Goal: Task Accomplishment & Management: Use online tool/utility

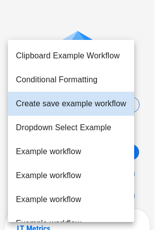
click at [61, 149] on body "APPRENTICE AI Hello ! Logout Select a workflow to execute Create save example w…" at bounding box center [81, 115] width 162 height 230
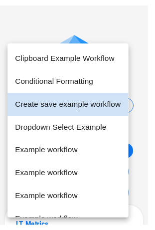
scroll to position [232, 0]
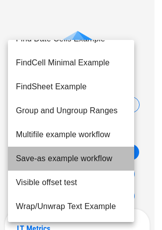
click at [57, 157] on li "Save-as example workflow" at bounding box center [71, 158] width 126 height 24
type input "*"
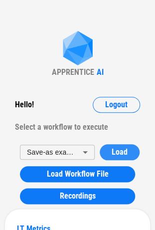
click at [115, 151] on span "Load" at bounding box center [120, 152] width 16 height 8
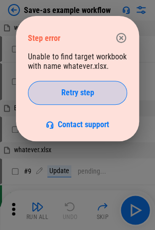
click at [95, 84] on button "Retry step" at bounding box center [77, 93] width 99 height 24
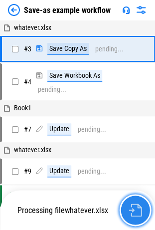
click at [131, 206] on img "button" at bounding box center [134, 209] width 13 height 13
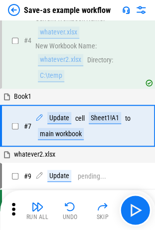
scroll to position [142, 0]
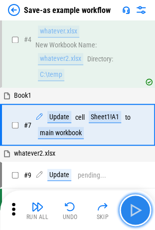
click at [132, 213] on img "button" at bounding box center [135, 210] width 16 height 16
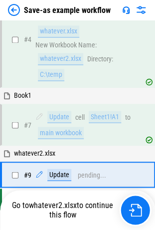
scroll to position [170, 0]
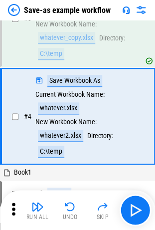
scroll to position [66, 0]
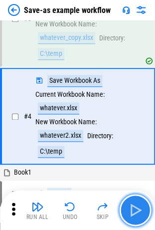
click at [137, 209] on img "button" at bounding box center [135, 210] width 16 height 16
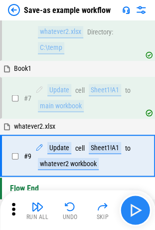
scroll to position [170, 0]
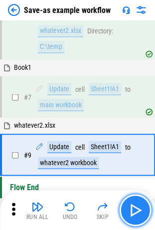
click at [132, 213] on img "button" at bounding box center [135, 210] width 16 height 16
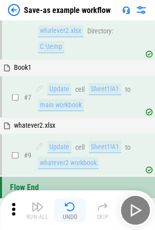
click at [64, 208] on img "button" at bounding box center [70, 206] width 12 height 12
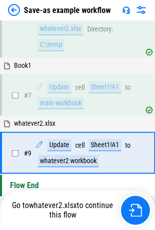
scroll to position [172, 0]
click at [16, 13] on img at bounding box center [14, 10] width 12 height 12
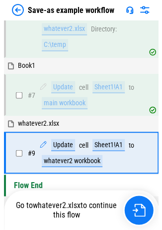
scroll to position [0, 0]
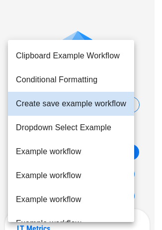
click at [78, 158] on body "APPRENTICE AI Hello ! Logout Select a workflow to execute Create save example w…" at bounding box center [81, 115] width 162 height 230
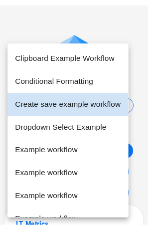
scroll to position [232, 0]
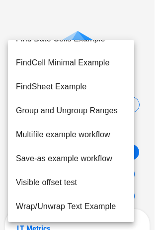
click at [53, 157] on li "Save-as example workflow" at bounding box center [71, 158] width 126 height 24
type input "*"
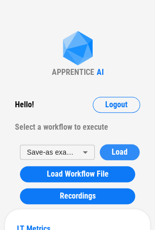
click at [114, 150] on span "Load" at bounding box center [120, 152] width 16 height 8
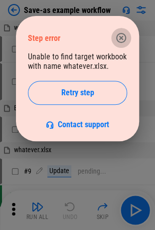
click at [124, 37] on icon "button" at bounding box center [121, 38] width 12 height 12
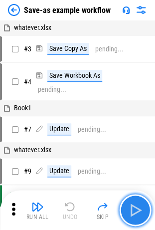
click at [140, 216] on img "button" at bounding box center [135, 210] width 16 height 16
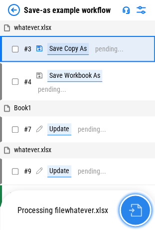
click at [127, 210] on button "button" at bounding box center [135, 210] width 32 height 32
click at [139, 210] on img "button" at bounding box center [134, 209] width 13 height 13
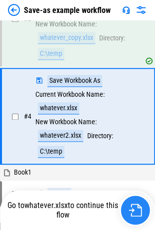
scroll to position [66, 0]
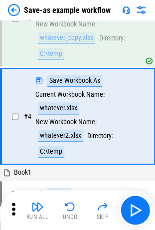
scroll to position [66, 0]
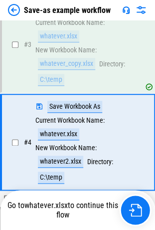
scroll to position [61, 0]
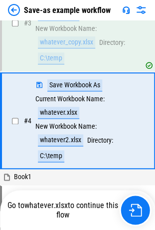
click at [12, 6] on img at bounding box center [14, 10] width 12 height 12
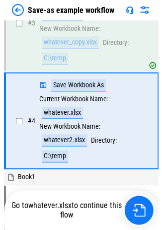
scroll to position [0, 0]
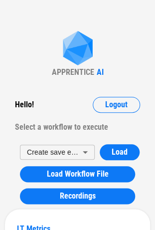
click at [69, 143] on body "APPRENTICE AI Hello ! Logout Select a workflow to execute Create save example w…" at bounding box center [77, 115] width 155 height 230
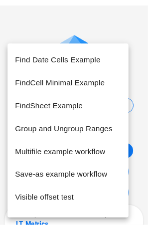
scroll to position [232, 0]
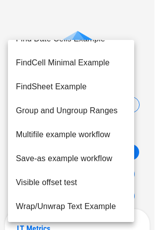
drag, startPoint x: 62, startPoint y: 182, endPoint x: 62, endPoint y: 90, distance: 92.1
click at [62, 90] on ul "Clipboard Example Workflow Conditional Formatting Create save example workflow …" at bounding box center [71, 15] width 126 height 414
click at [57, 153] on li "Save-as example workflow" at bounding box center [71, 158] width 126 height 24
type input "*"
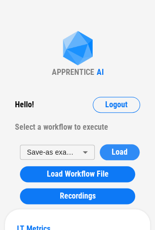
click at [119, 149] on span "Load" at bounding box center [120, 152] width 16 height 8
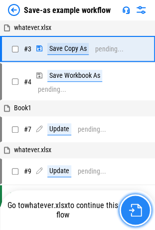
click at [130, 213] on img "button" at bounding box center [134, 209] width 13 height 13
click at [128, 211] on img "button" at bounding box center [134, 209] width 13 height 13
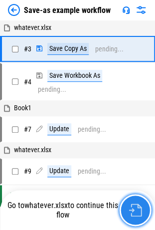
click at [132, 208] on img "button" at bounding box center [134, 209] width 13 height 13
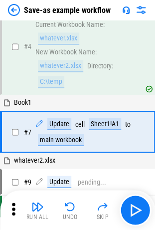
scroll to position [142, 0]
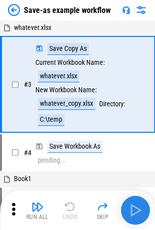
click at [144, 211] on button "button" at bounding box center [135, 210] width 32 height 32
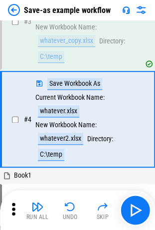
scroll to position [66, 0]
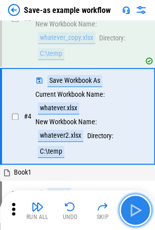
click at [139, 211] on img "button" at bounding box center [135, 210] width 16 height 16
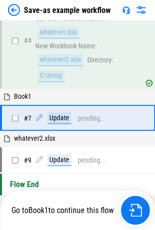
scroll to position [142, 0]
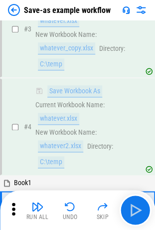
scroll to position [141, 0]
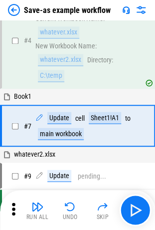
click at [18, 1] on div "Save-as example workflow" at bounding box center [77, 10] width 155 height 20
click at [15, 7] on img at bounding box center [14, 10] width 12 height 12
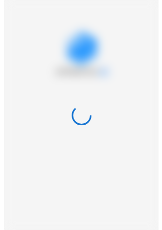
scroll to position [0, 0]
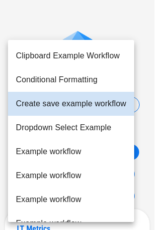
click at [47, 149] on body "APPRENTICE AI Hello ! Logout Select a workflow to execute Create save example w…" at bounding box center [81, 115] width 162 height 230
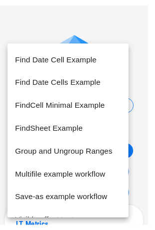
scroll to position [232, 0]
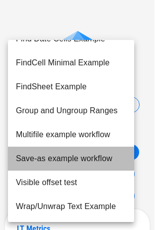
click at [55, 156] on li "Save-as example workflow" at bounding box center [71, 158] width 126 height 24
type input "*"
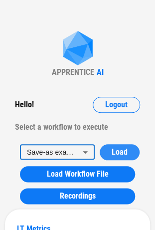
click at [121, 151] on span "Load" at bounding box center [120, 152] width 16 height 8
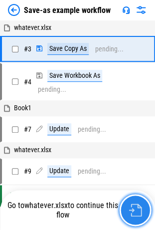
click at [136, 202] on button "button" at bounding box center [135, 210] width 32 height 32
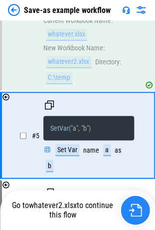
scroll to position [595, 0]
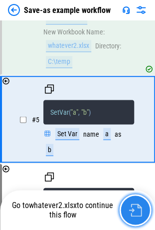
click at [142, 204] on button "button" at bounding box center [135, 210] width 32 height 32
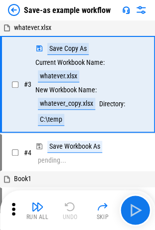
click at [13, 206] on icon at bounding box center [13, 208] width 15 height 15
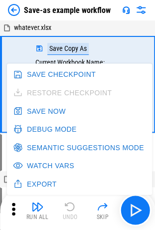
click at [39, 135] on button "Debug Mode" at bounding box center [46, 128] width 70 height 18
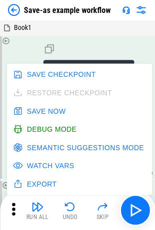
click at [92, 49] on div "AttachExistingWorkbooks ( { "workbook1" : { "workbookName" : "whatever.xlsx" } …" at bounding box center [88, 79] width 91 height 73
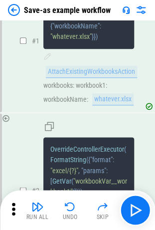
scroll to position [68, 0]
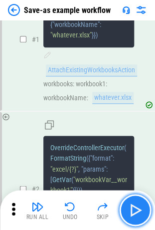
click at [133, 215] on img "button" at bounding box center [135, 210] width 16 height 16
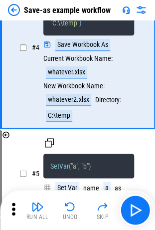
scroll to position [558, 0]
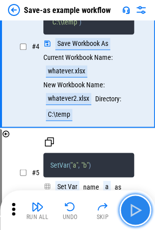
click at [141, 205] on img "button" at bounding box center [135, 210] width 16 height 16
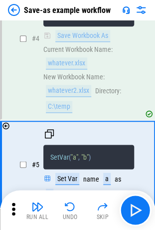
scroll to position [551, 0]
click at [50, 126] on div "# 5 SetVar ( "a" , "b" ) Set Var name a as b" at bounding box center [77, 163] width 134 height 85
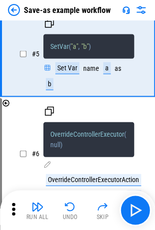
scroll to position [676, 0]
